Goal: Transaction & Acquisition: Purchase product/service

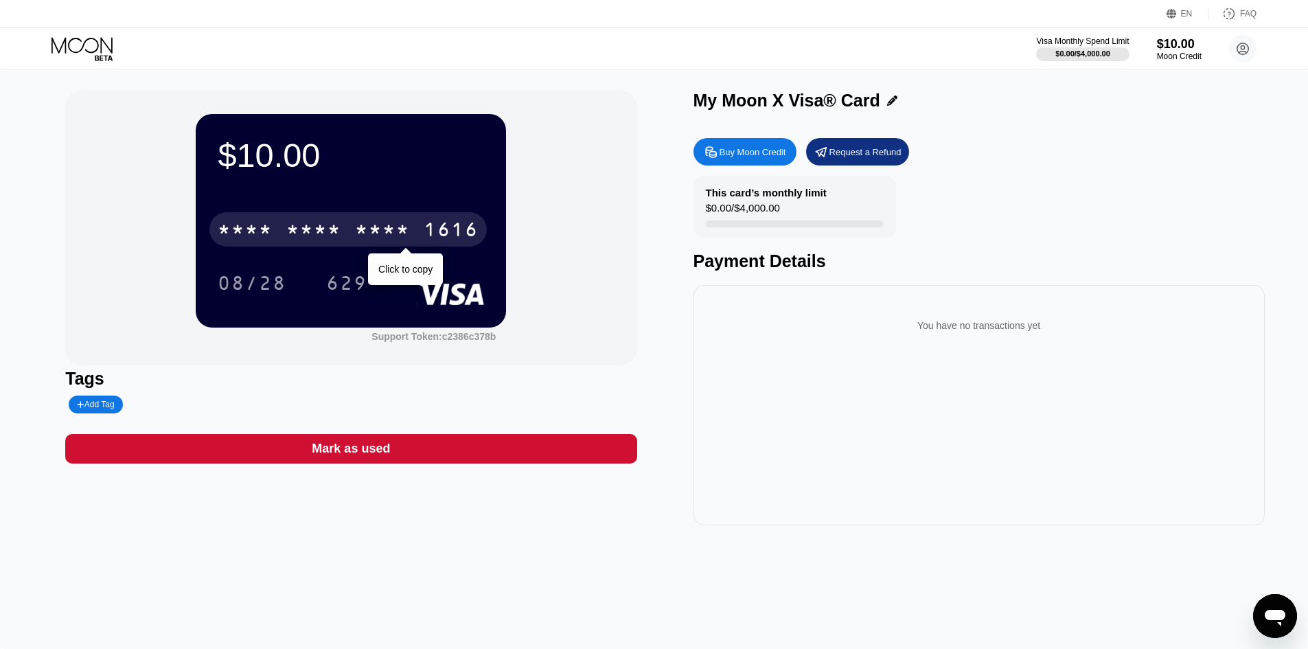
click at [423, 247] on div "* * * * * * * * * * * * 1616" at bounding box center [347, 229] width 277 height 34
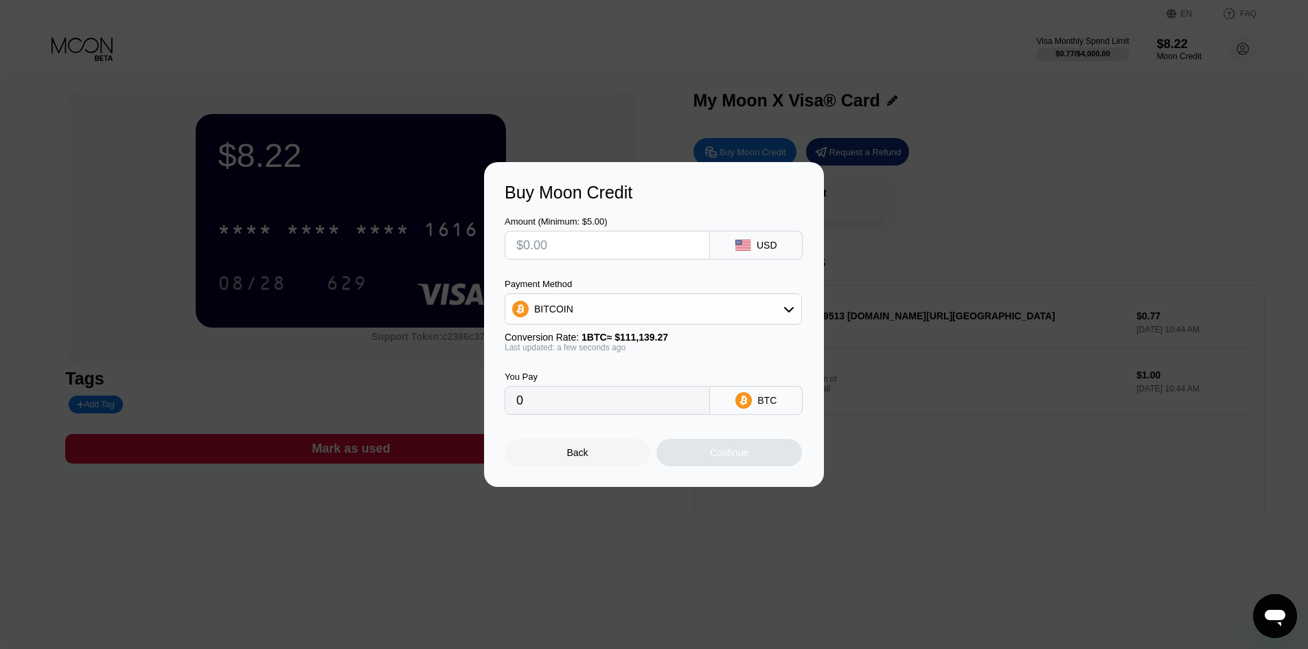
click at [580, 458] on div "Back" at bounding box center [577, 452] width 21 height 11
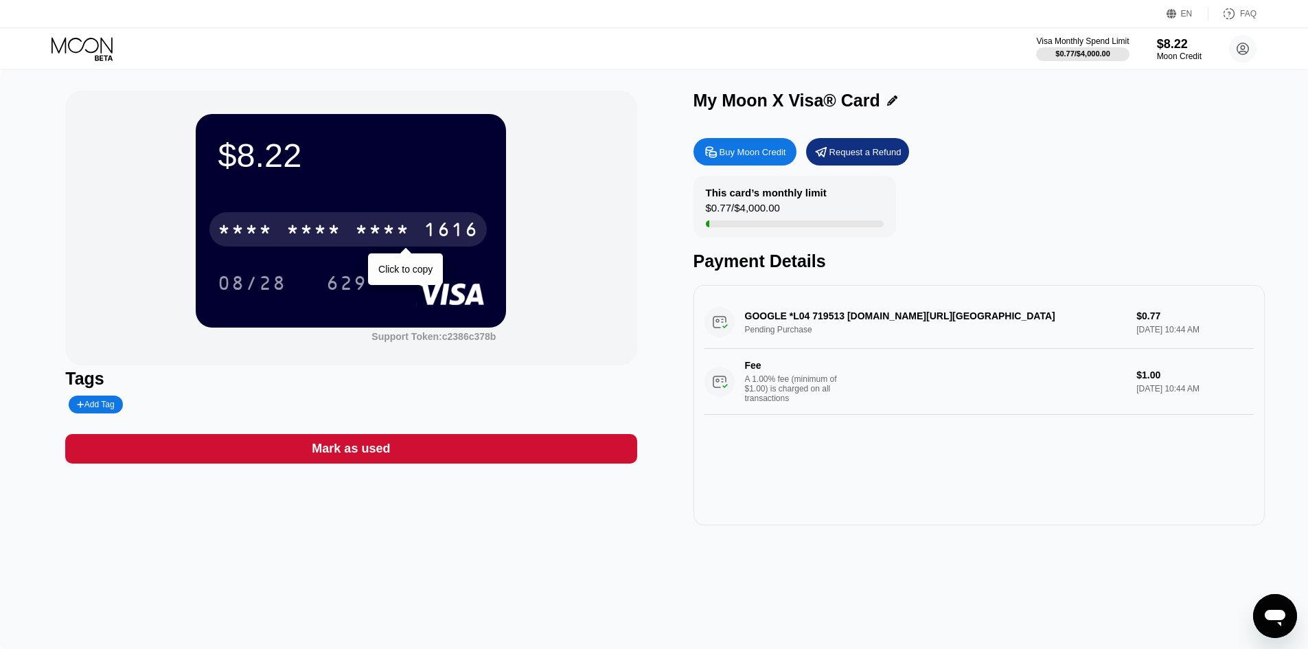
click at [442, 231] on div "1616" at bounding box center [451, 231] width 55 height 22
click at [462, 238] on div "1616" at bounding box center [451, 231] width 55 height 22
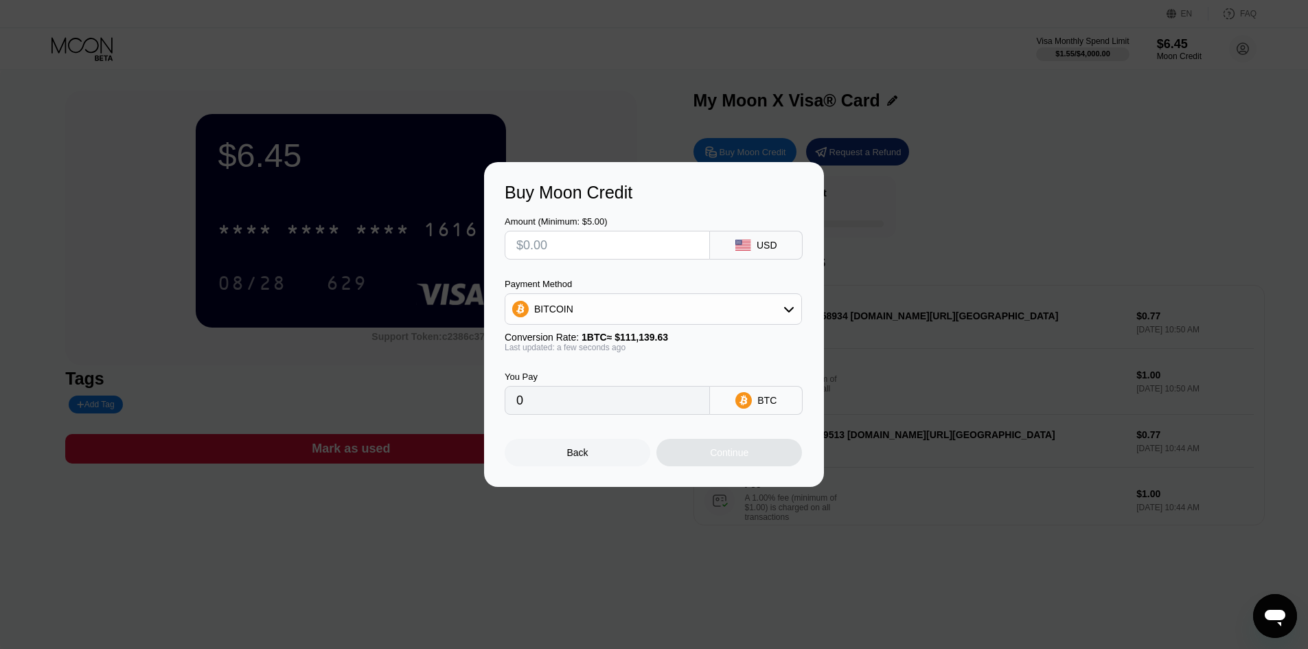
click at [578, 454] on div "Back" at bounding box center [577, 452] width 21 height 11
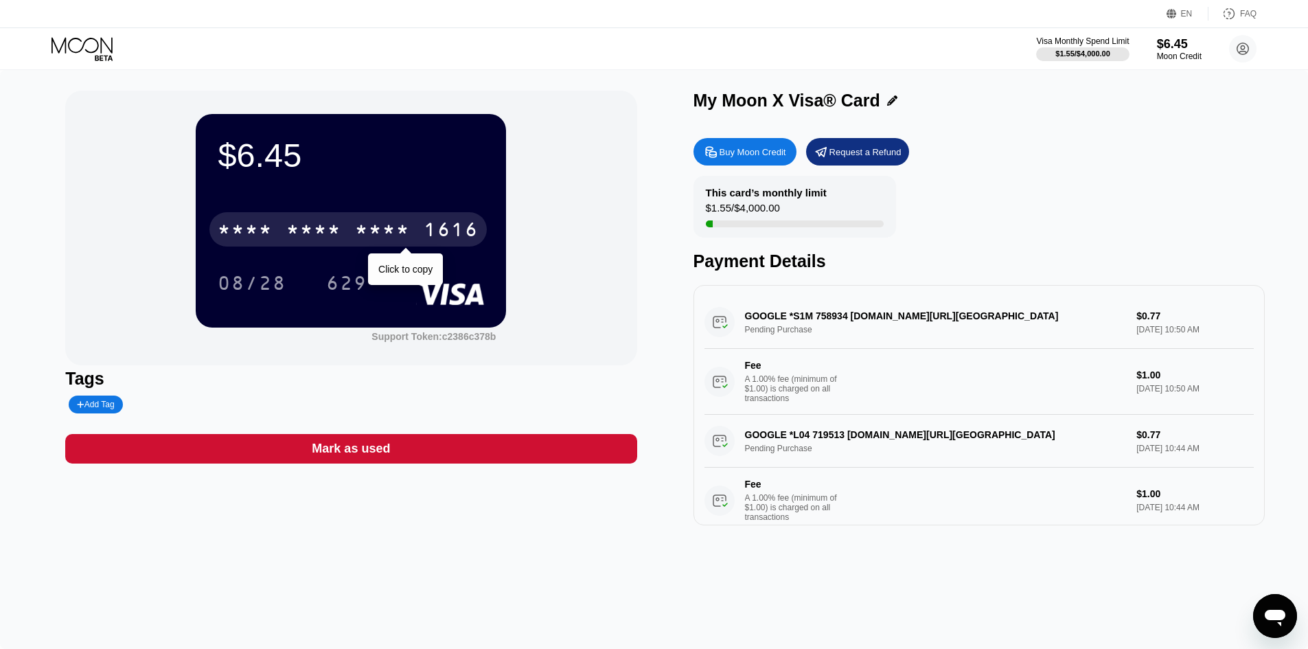
click at [384, 229] on div "* * * *" at bounding box center [382, 231] width 55 height 22
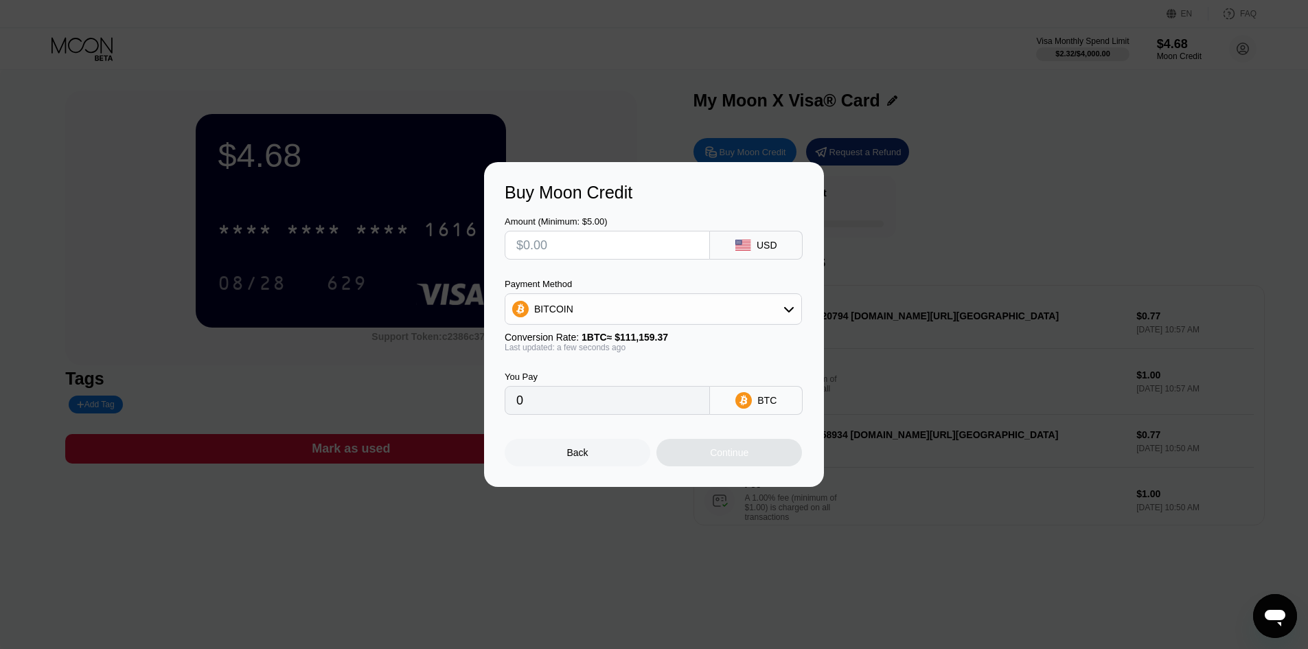
click at [592, 448] on div "Back" at bounding box center [578, 452] width 146 height 27
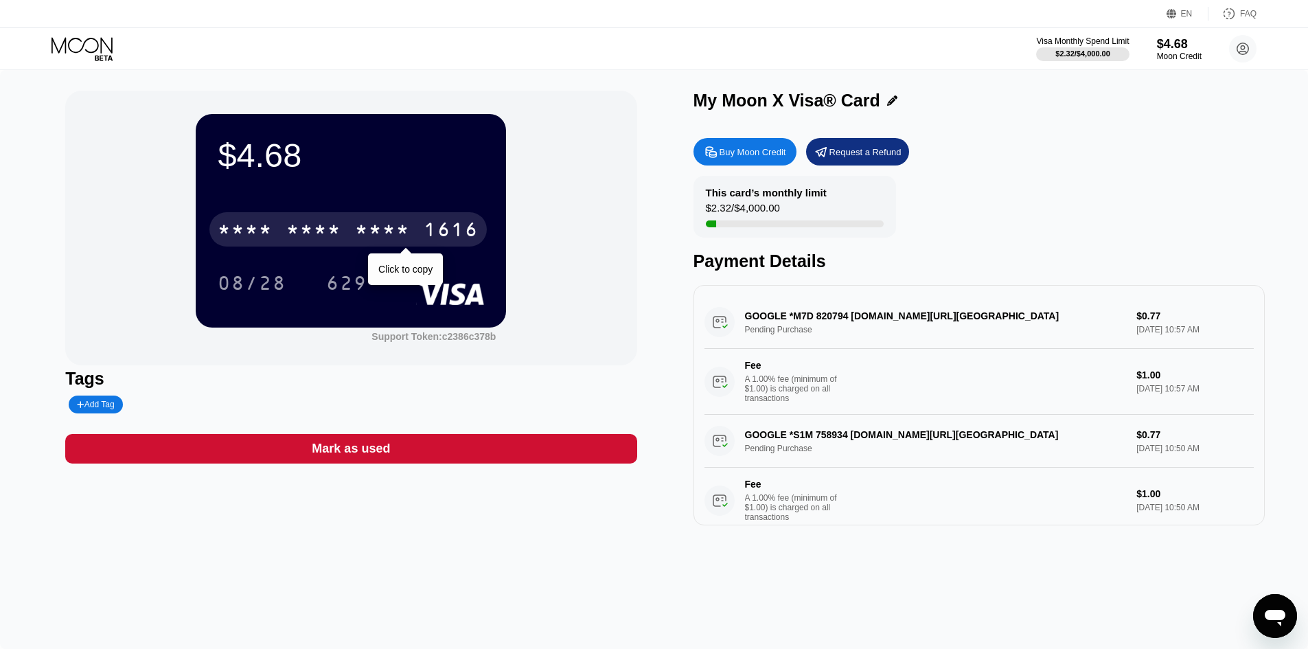
click at [443, 239] on div "1616" at bounding box center [451, 231] width 55 height 22
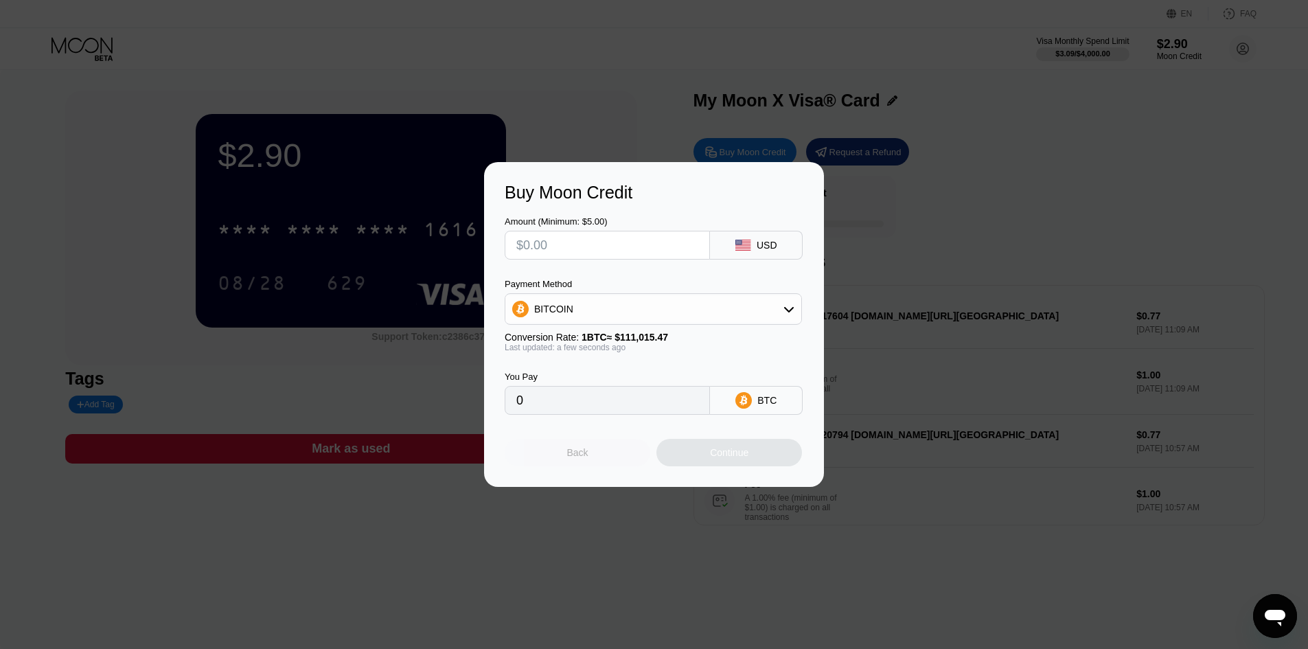
click at [570, 458] on div "Back" at bounding box center [577, 452] width 21 height 11
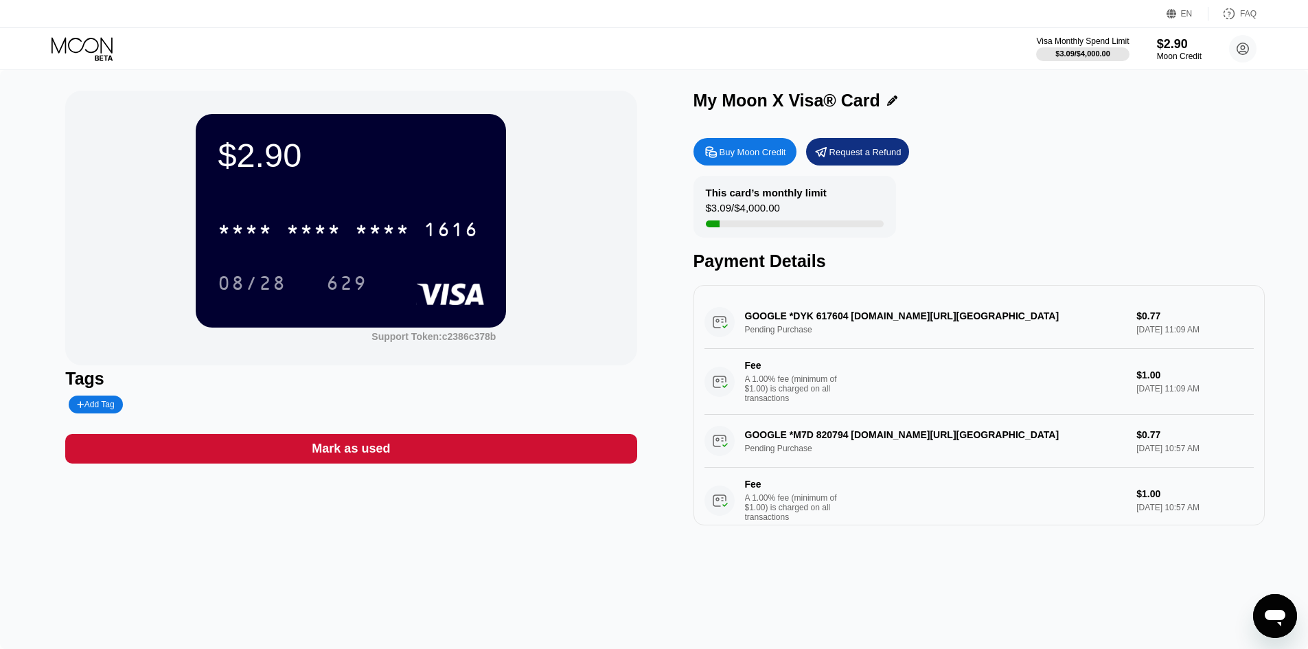
click at [396, 236] on div "* * * *" at bounding box center [382, 231] width 55 height 22
